Goal: Task Accomplishment & Management: Manage account settings

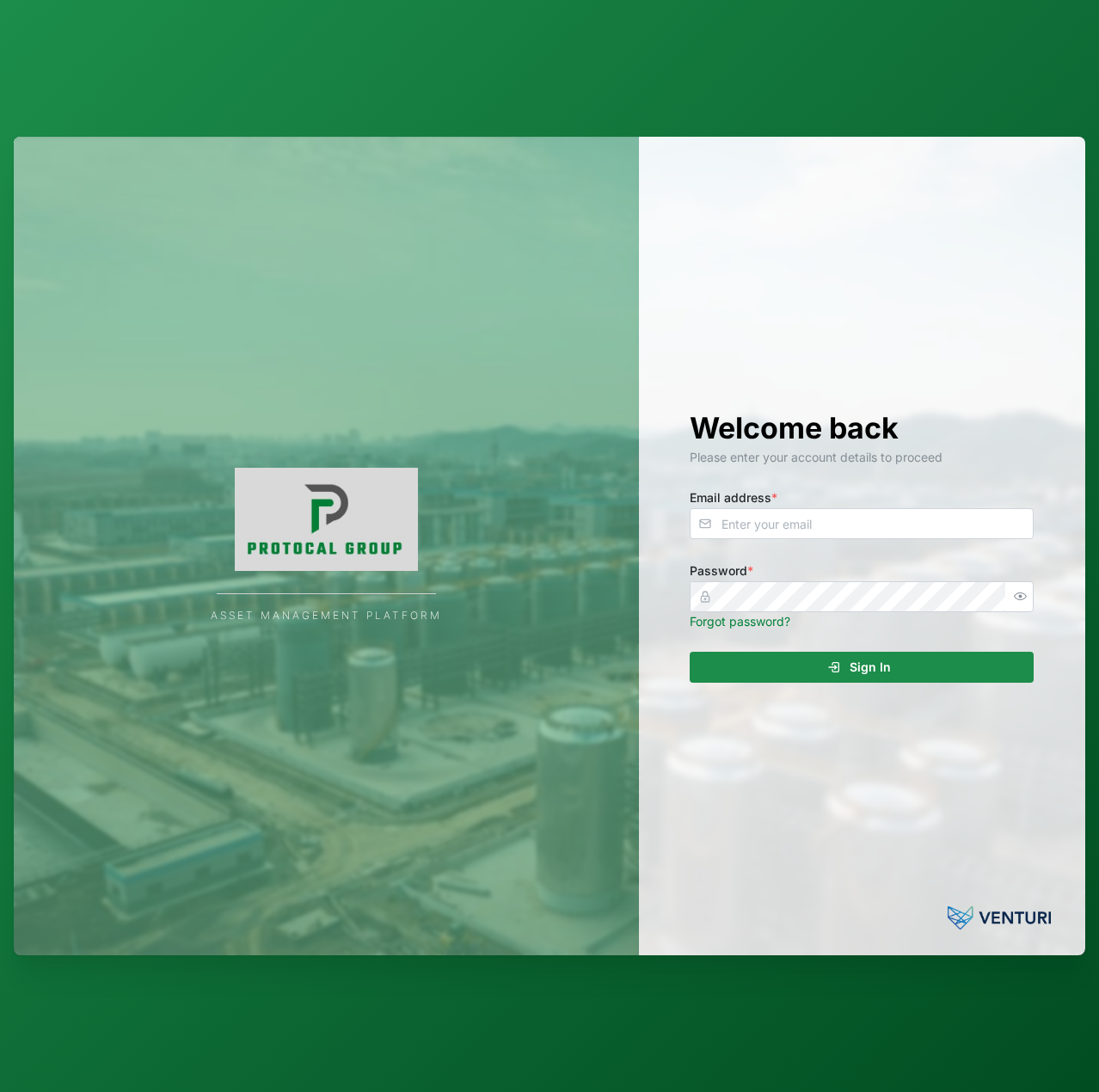
click at [861, 559] on div "Welcome back Please enter your account details to proceed Email address * Passw…" at bounding box center [861, 546] width 413 height 820
drag, startPoint x: 877, startPoint y: 530, endPoint x: 886, endPoint y: 518, distance: 15.0
click at [877, 529] on input "Email address *" at bounding box center [861, 524] width 344 height 31
type input "[EMAIL_ADDRESS][PERSON_NAME][DOMAIN_NAME]"
click at [690, 652] on button "Sign In" at bounding box center [861, 667] width 344 height 31
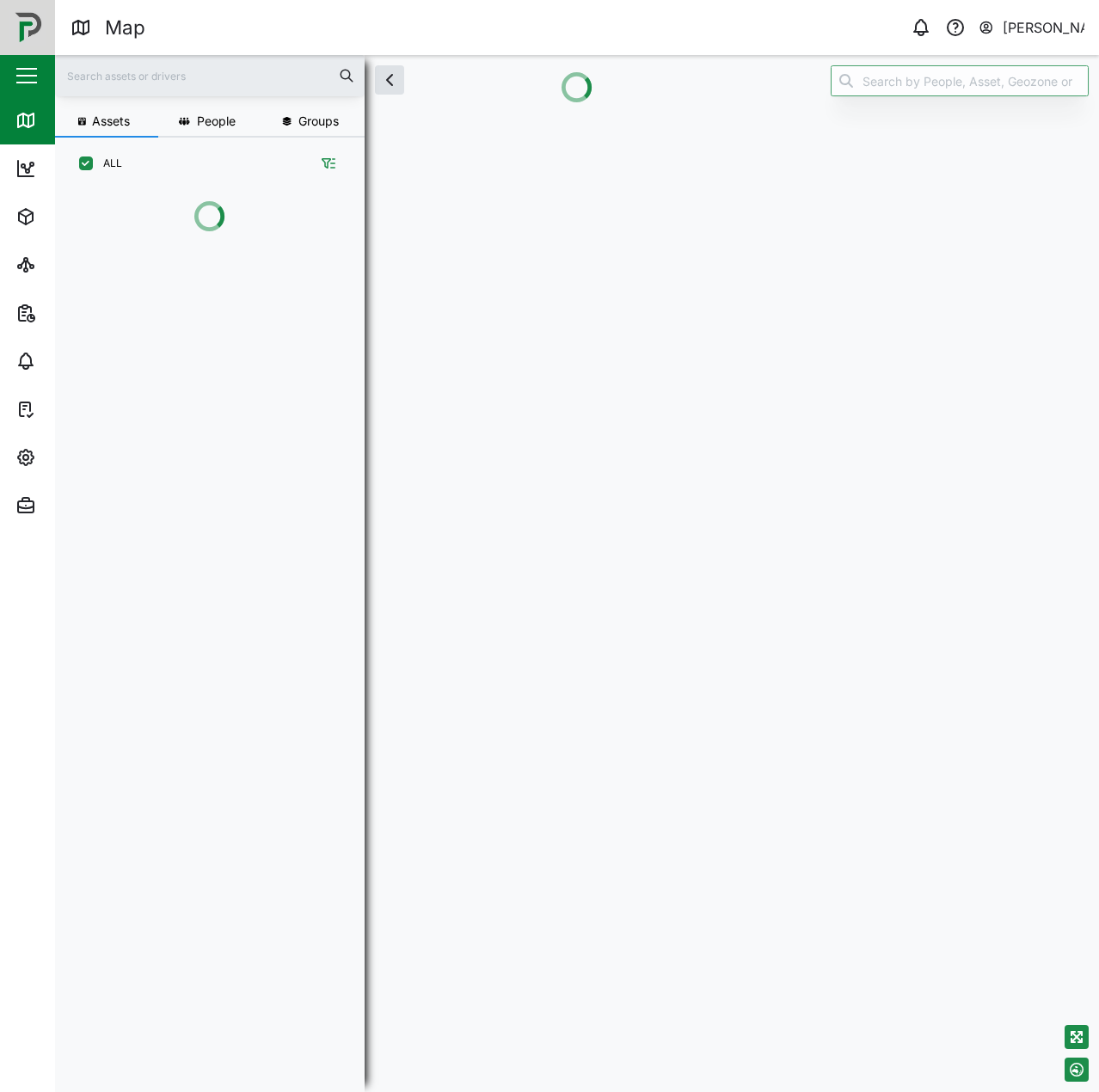
scroll to position [882, 269]
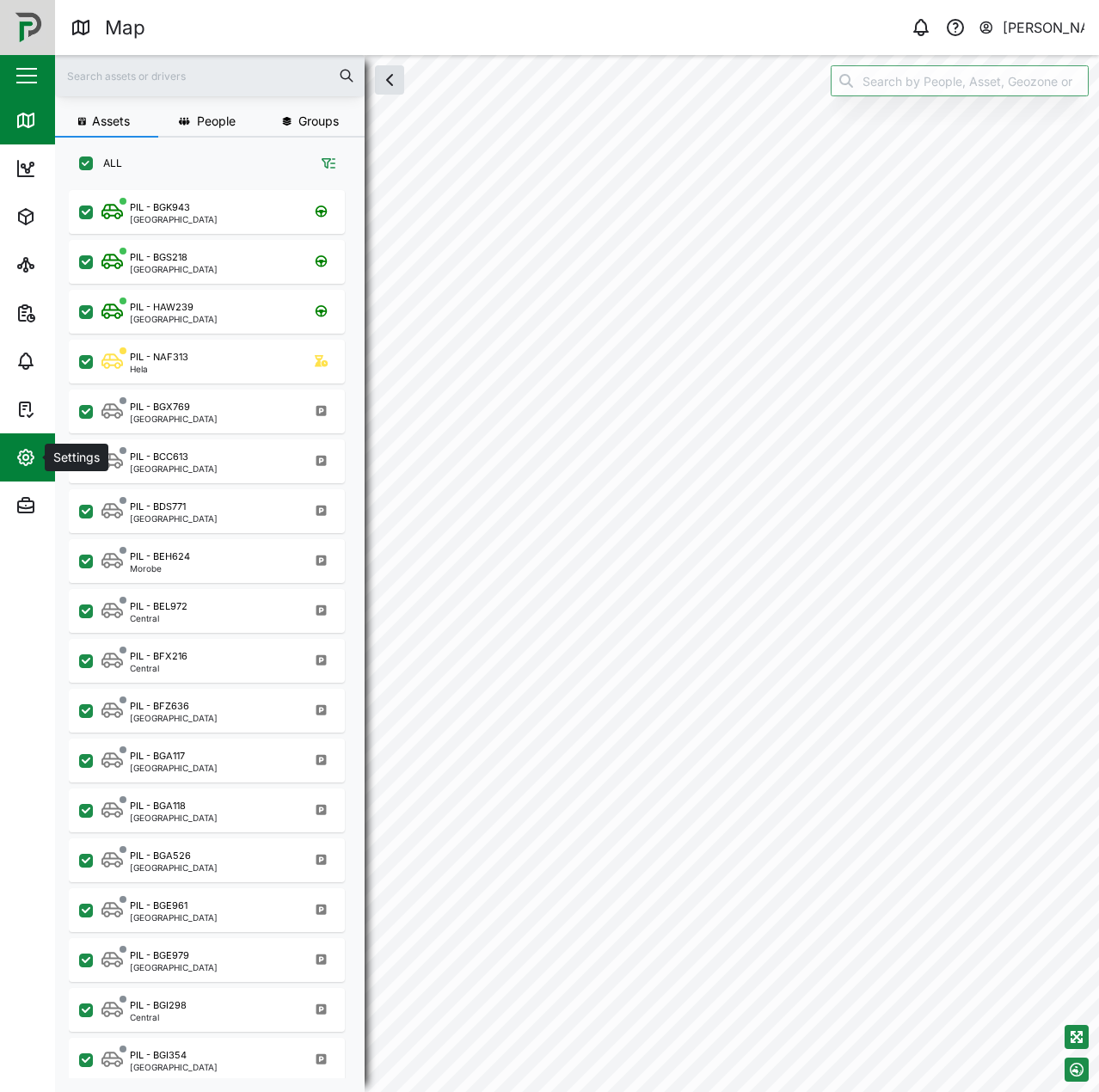
click at [41, 457] on div "Settings" at bounding box center [94, 458] width 157 height 21
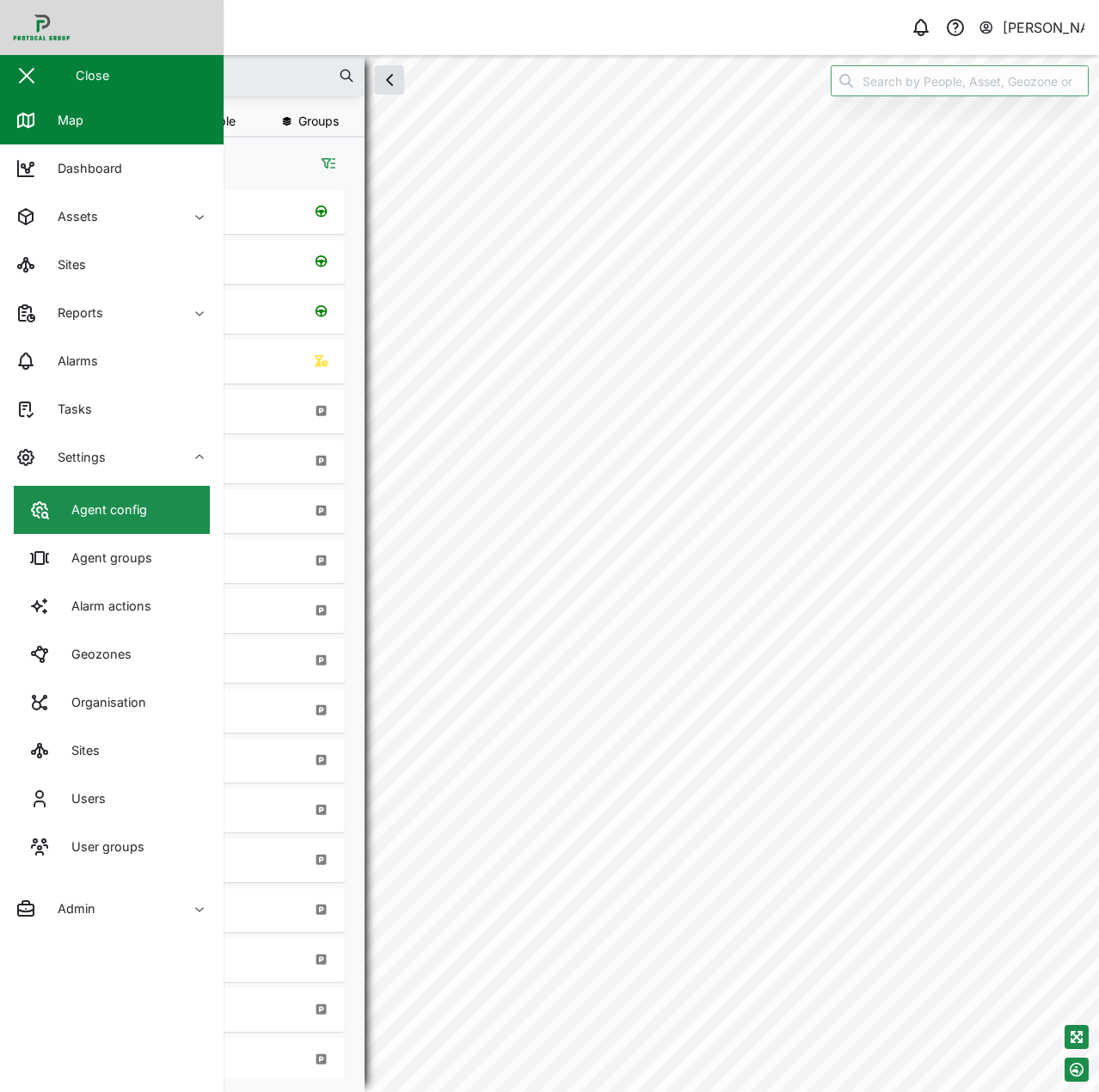
click at [69, 518] on div "Agent config" at bounding box center [103, 510] width 89 height 19
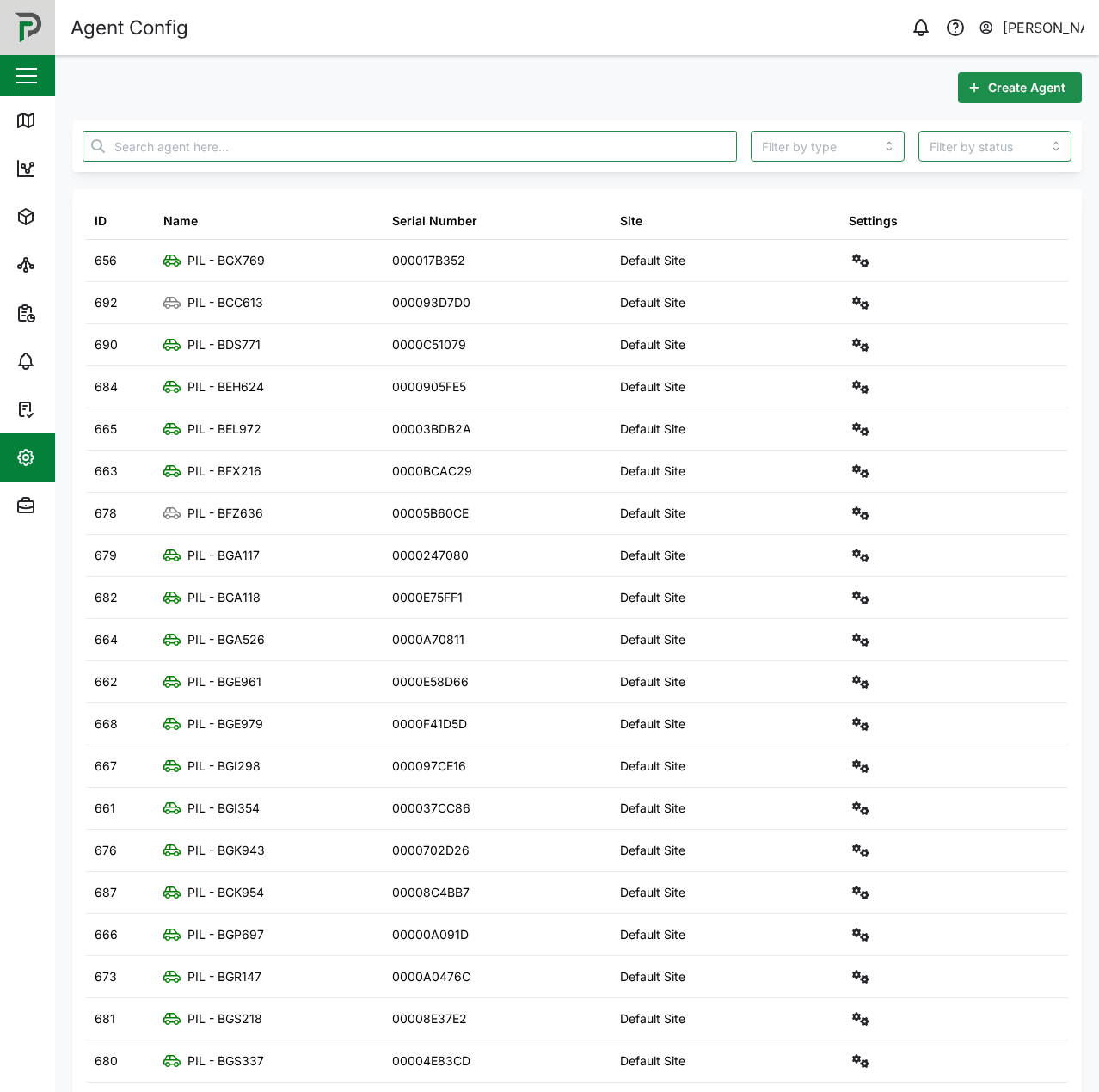
click at [257, 165] on div at bounding box center [409, 147] width 668 height 45
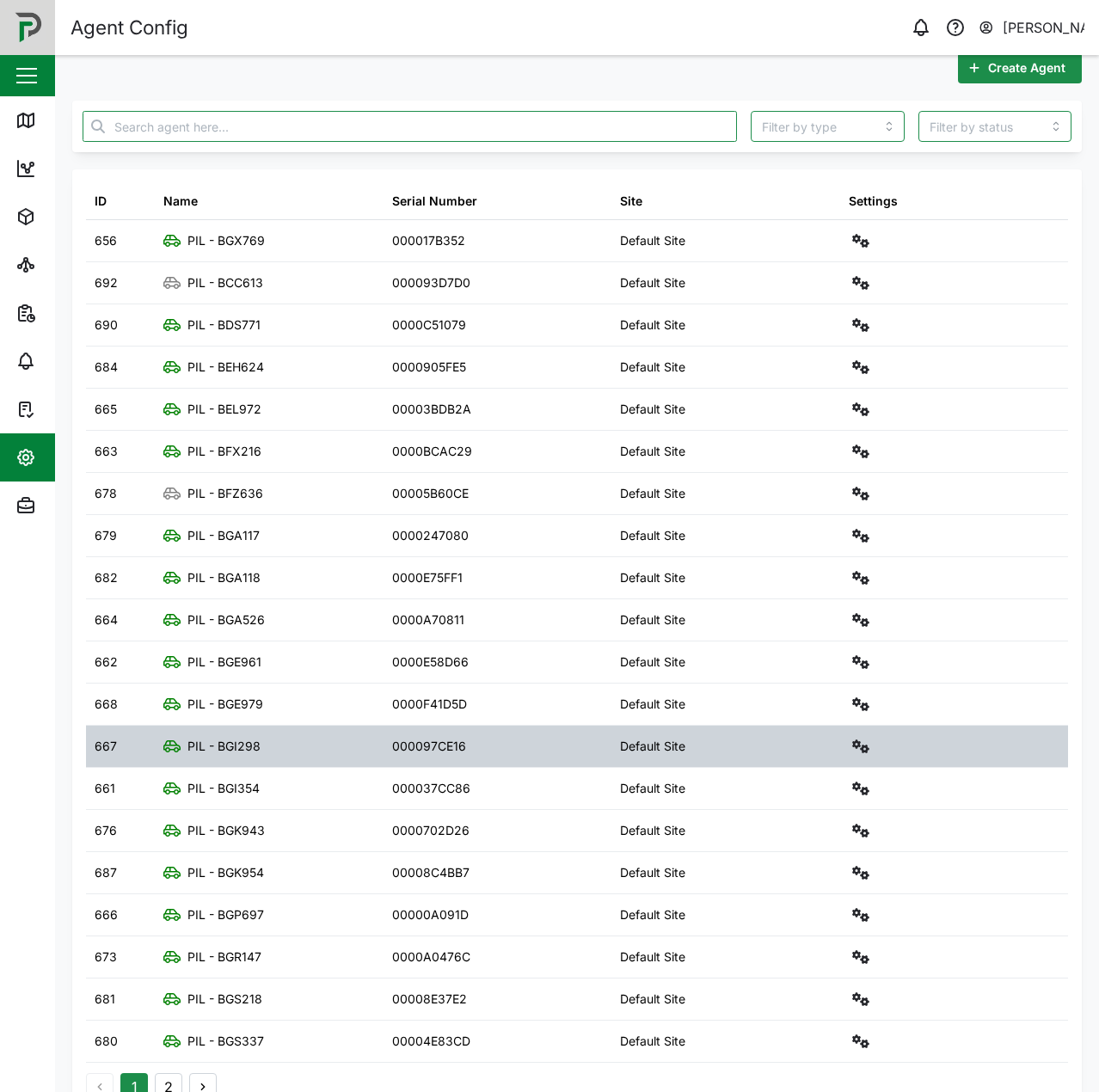
scroll to position [59, 0]
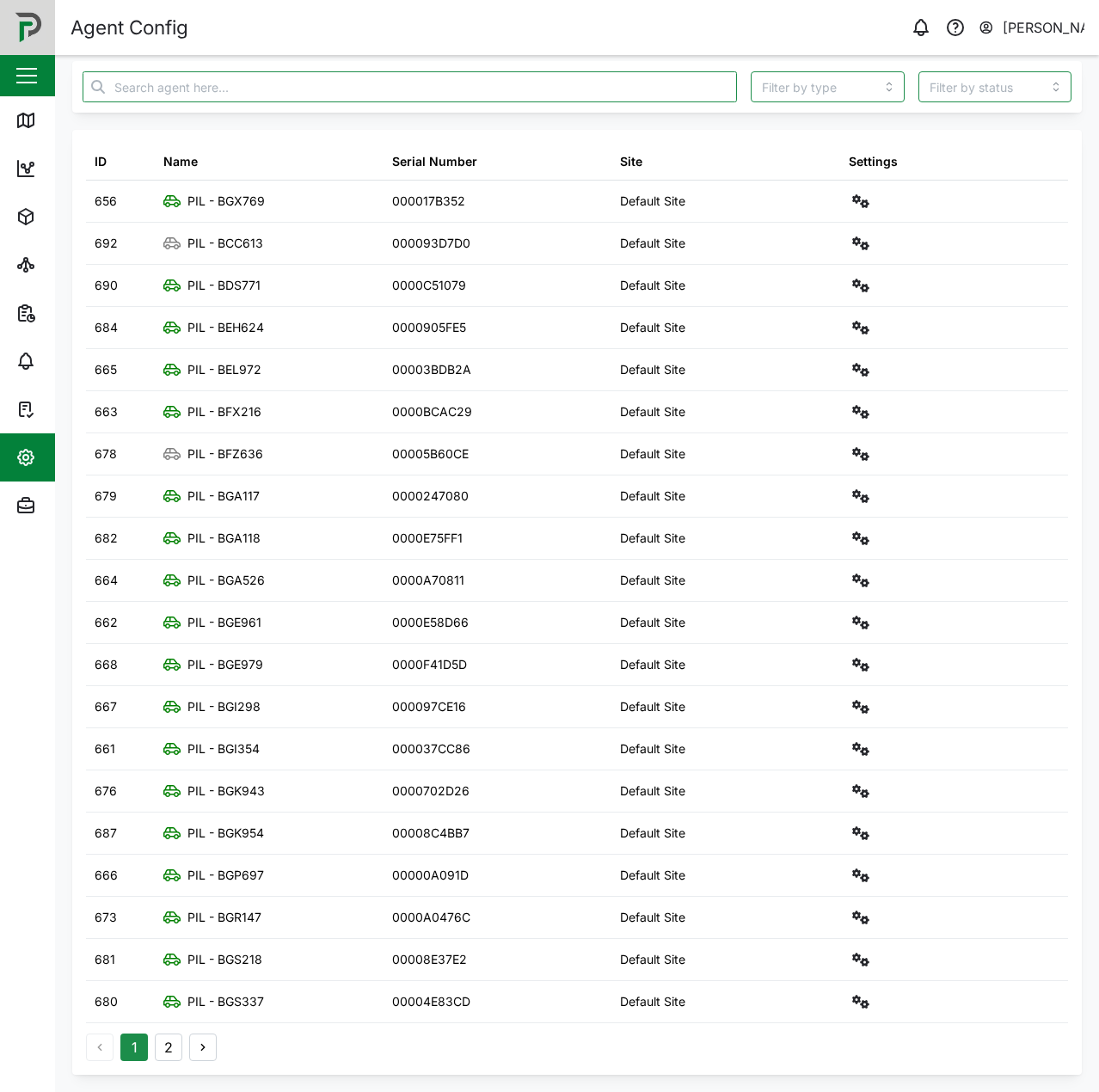
click at [158, 1039] on button "2" at bounding box center [169, 1047] width 28 height 28
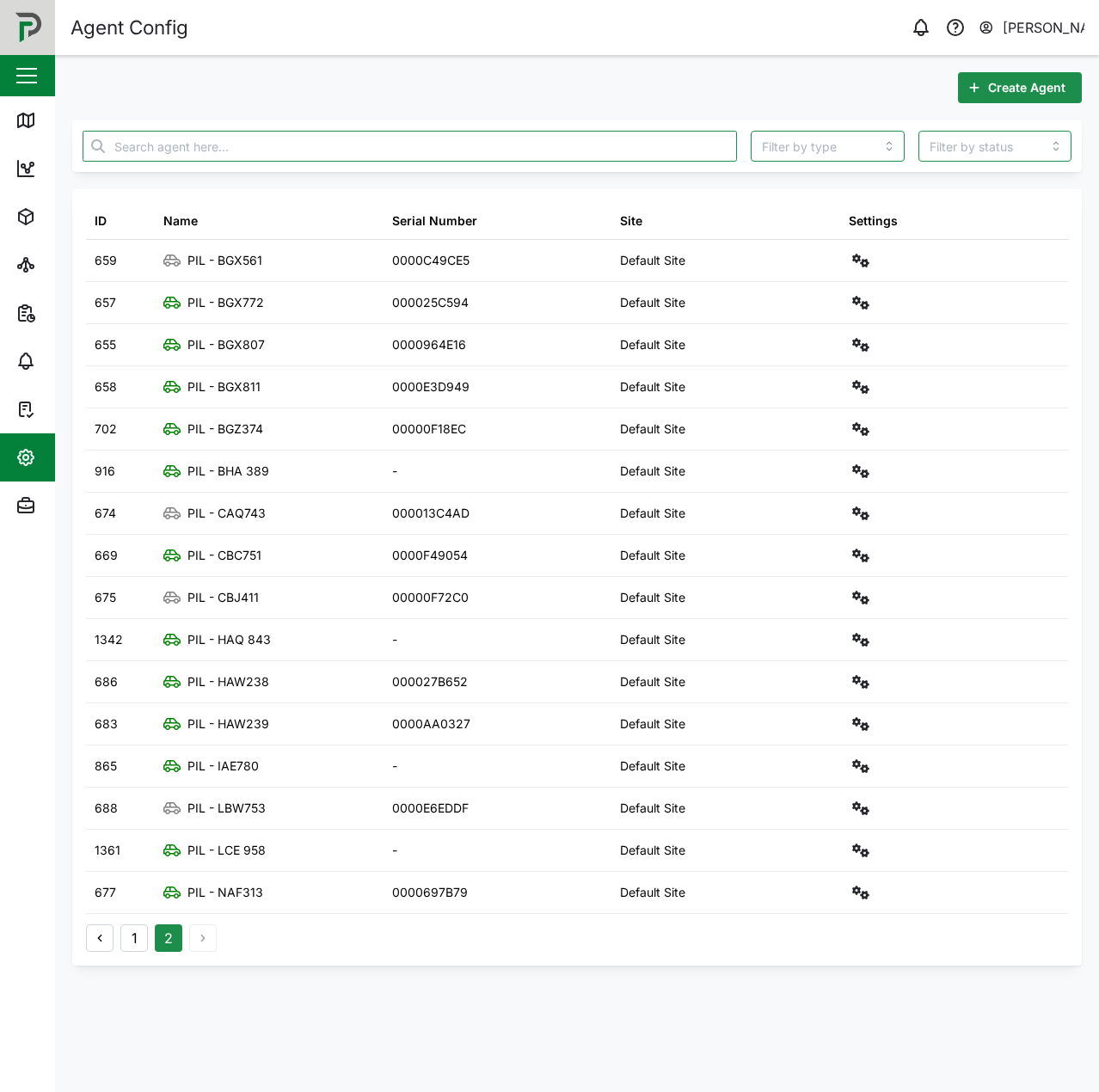
click at [134, 933] on button "1" at bounding box center [134, 939] width 28 height 28
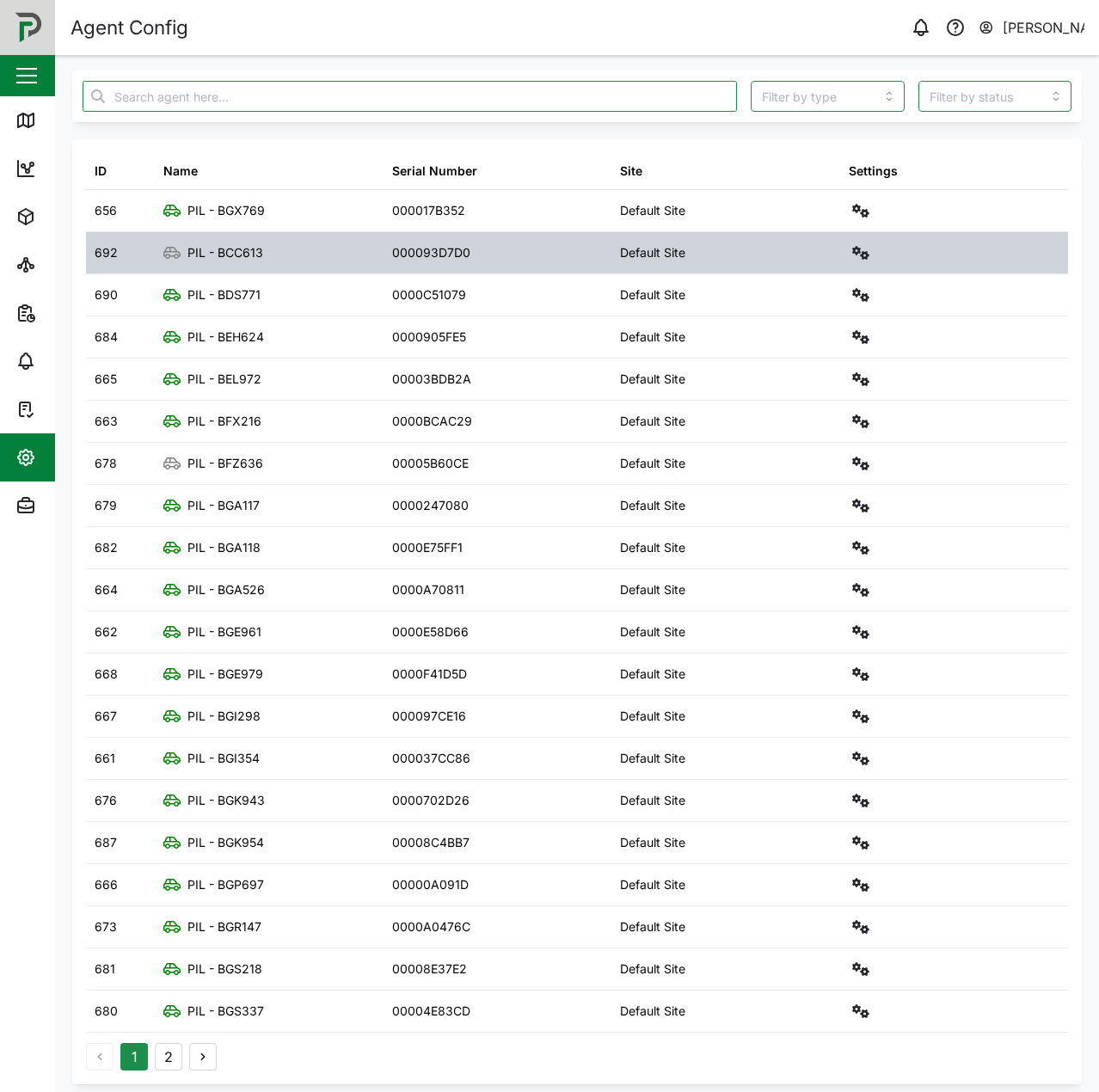
scroll to position [59, 0]
